Goal: Task Accomplishment & Management: Manage account settings

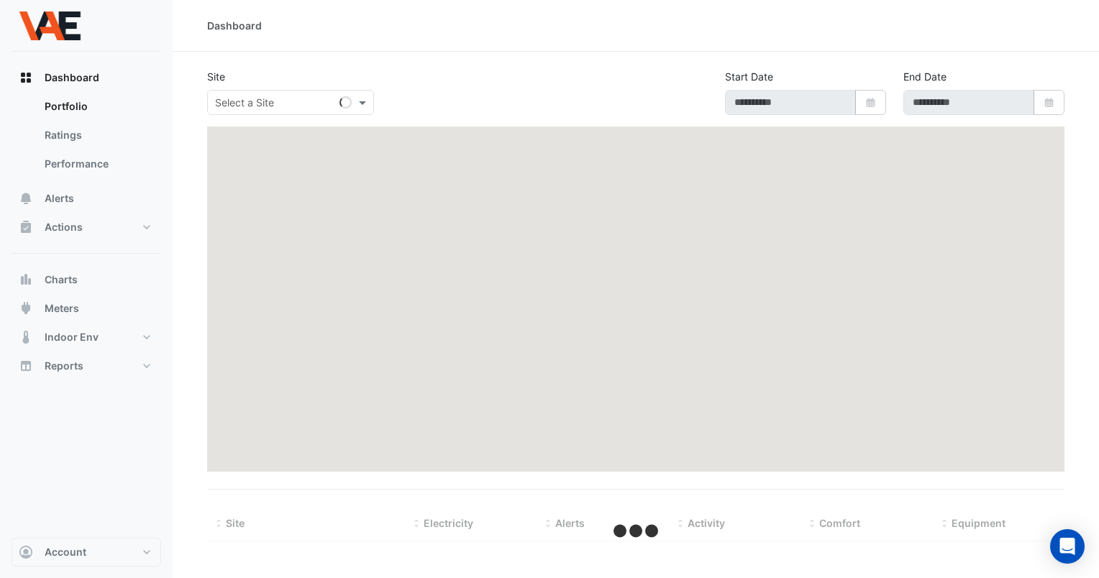
type input "**********"
select select "***"
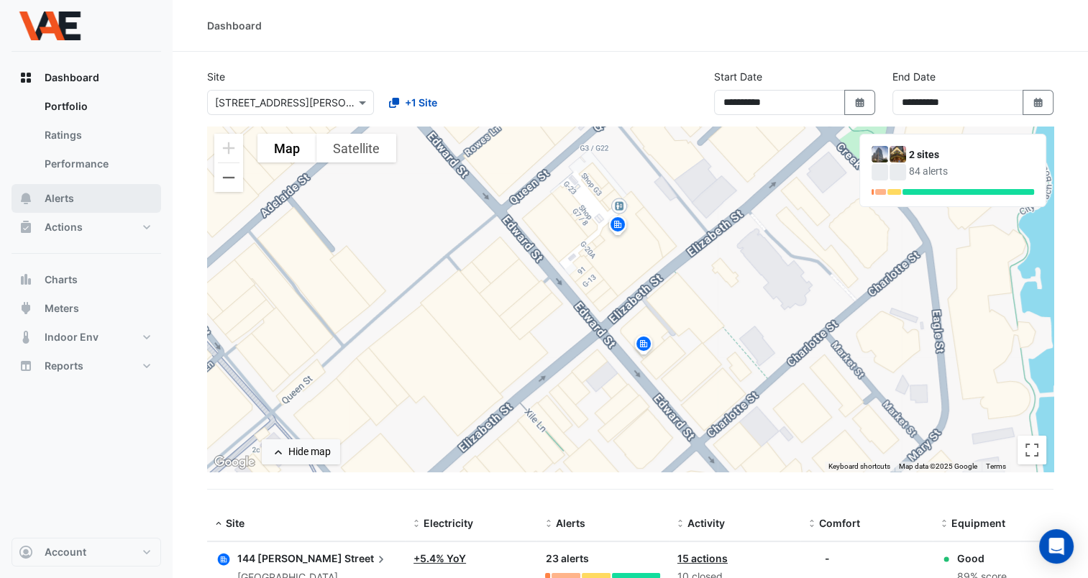
click at [70, 198] on span "Alerts" at bounding box center [59, 198] width 29 height 14
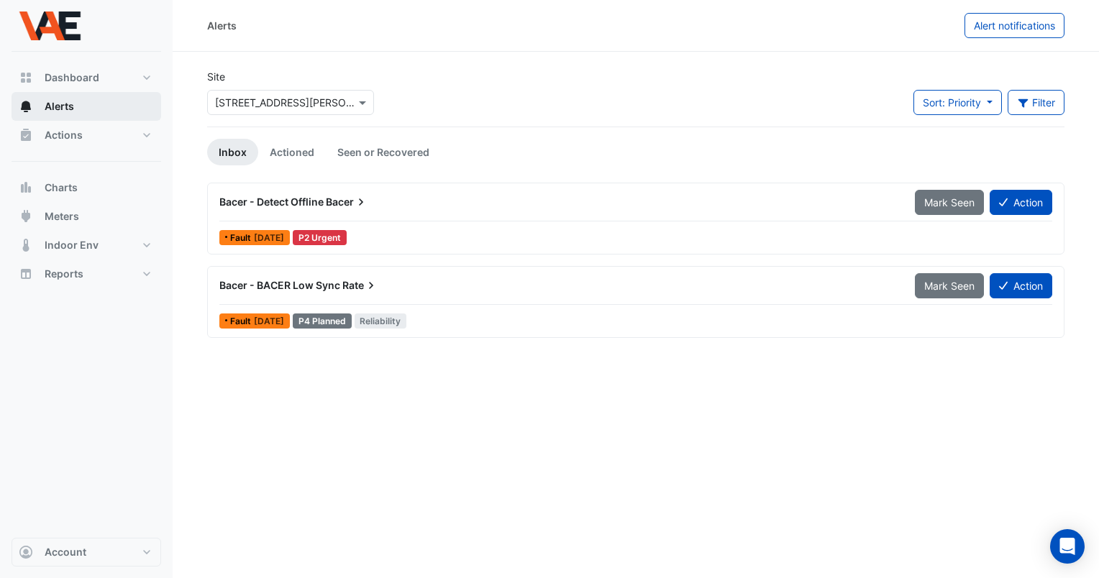
click at [69, 106] on span "Alerts" at bounding box center [59, 106] width 29 height 14
click at [282, 149] on link "Actioned" at bounding box center [292, 152] width 68 height 27
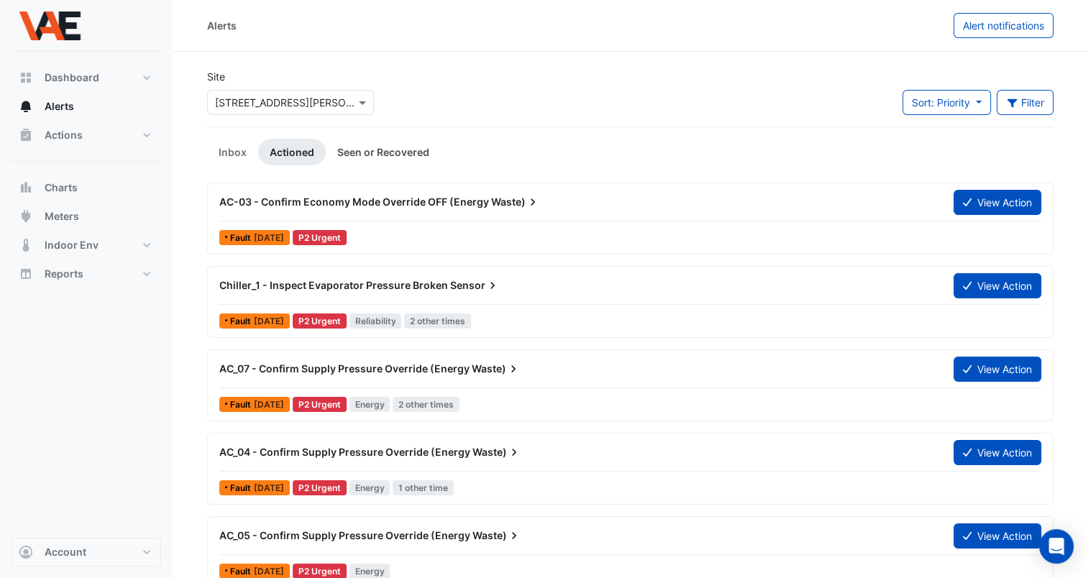
click at [383, 142] on link "Seen or Recovered" at bounding box center [383, 152] width 115 height 27
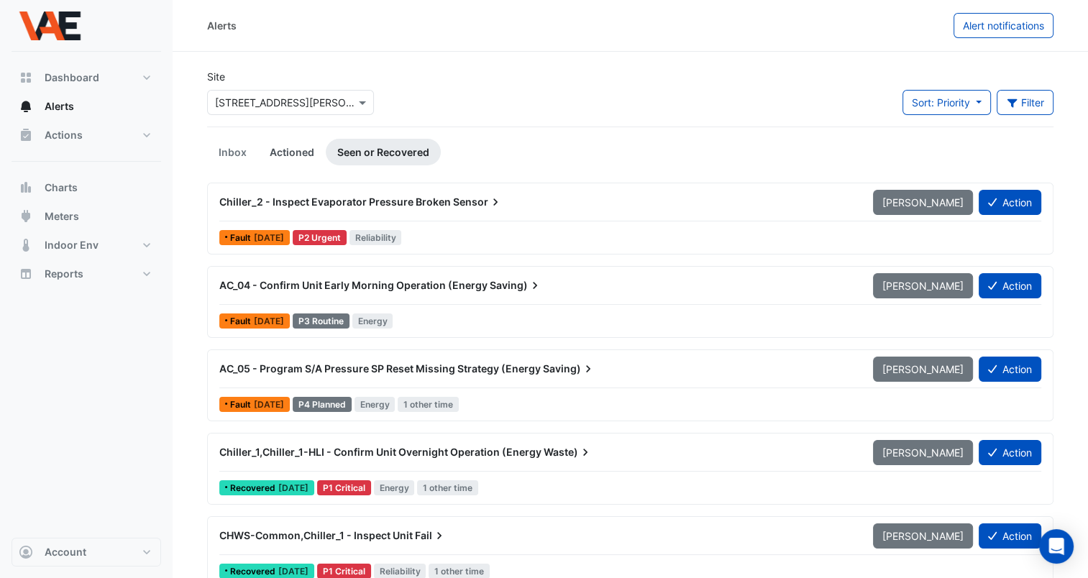
click at [293, 150] on link "Actioned" at bounding box center [292, 152] width 68 height 27
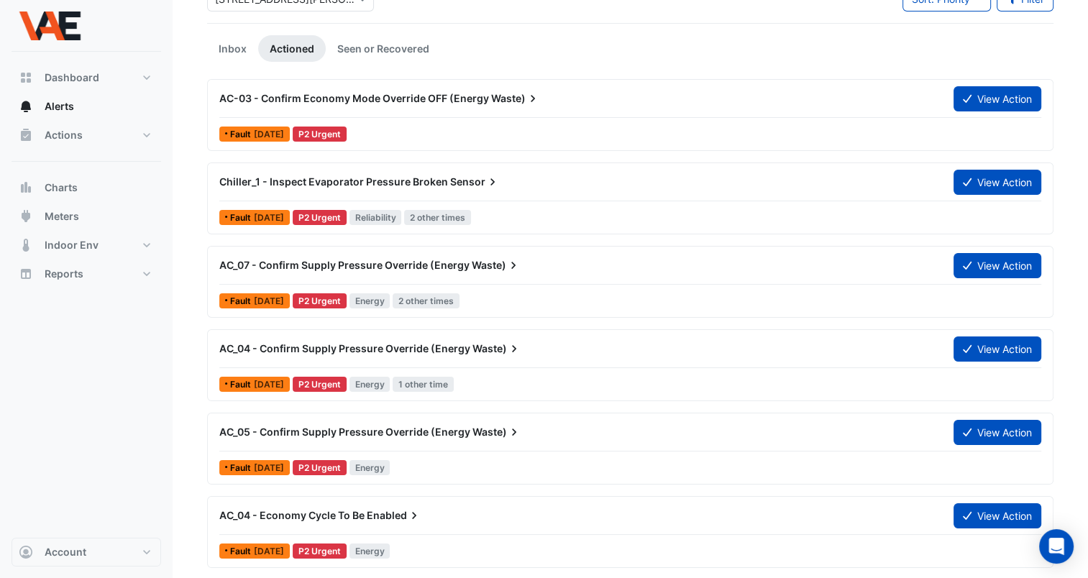
scroll to position [105, 0]
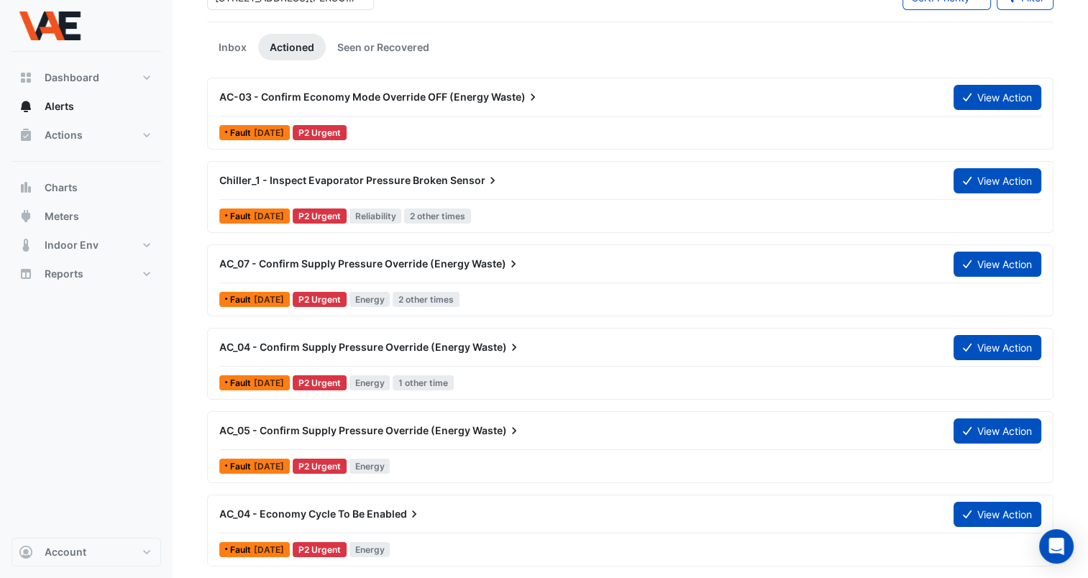
click at [583, 58] on ul "Inbox Actioned Seen or Recovered" at bounding box center [630, 47] width 846 height 27
click at [776, 535] on div "AC_04 - Economy Cycle To Be Enabled View Action Fault [DATE] P2 Urgent Energy" at bounding box center [630, 530] width 833 height 59
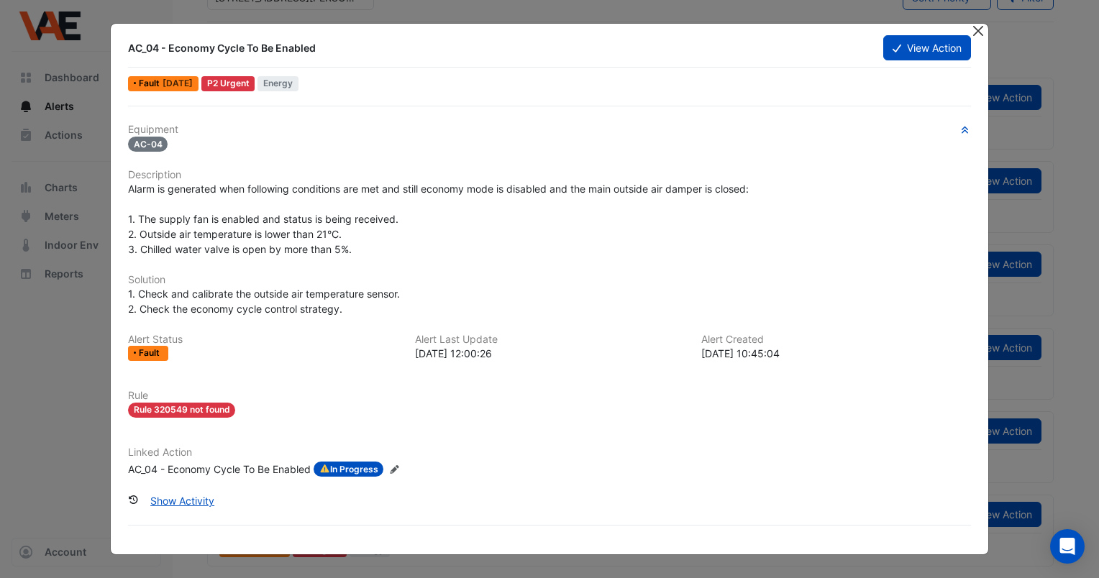
click at [979, 35] on button "Close" at bounding box center [977, 31] width 15 height 15
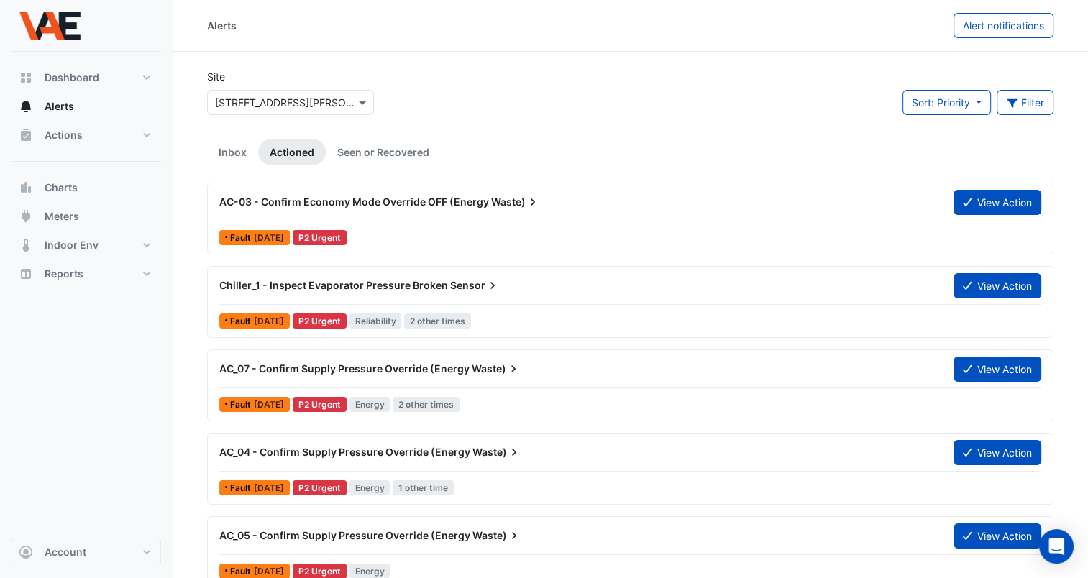
click at [753, 417] on div "AC_07 - Confirm Supply Pressure Override (Energy Waste) View Action Fault [DATE…" at bounding box center [630, 385] width 846 height 72
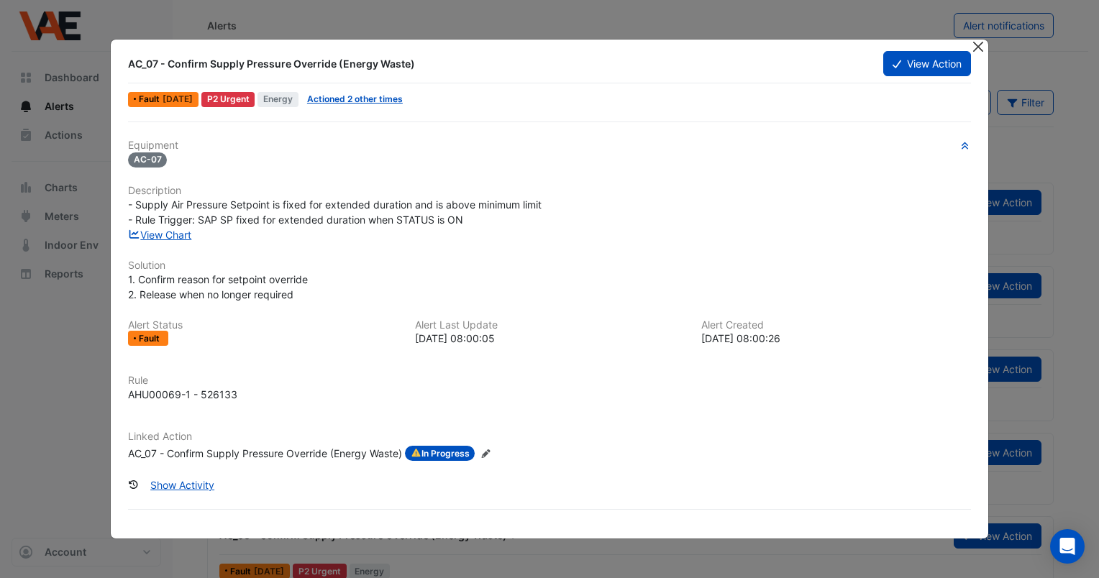
click at [978, 46] on button "Close" at bounding box center [977, 47] width 15 height 15
